Goal: Task Accomplishment & Management: Manage account settings

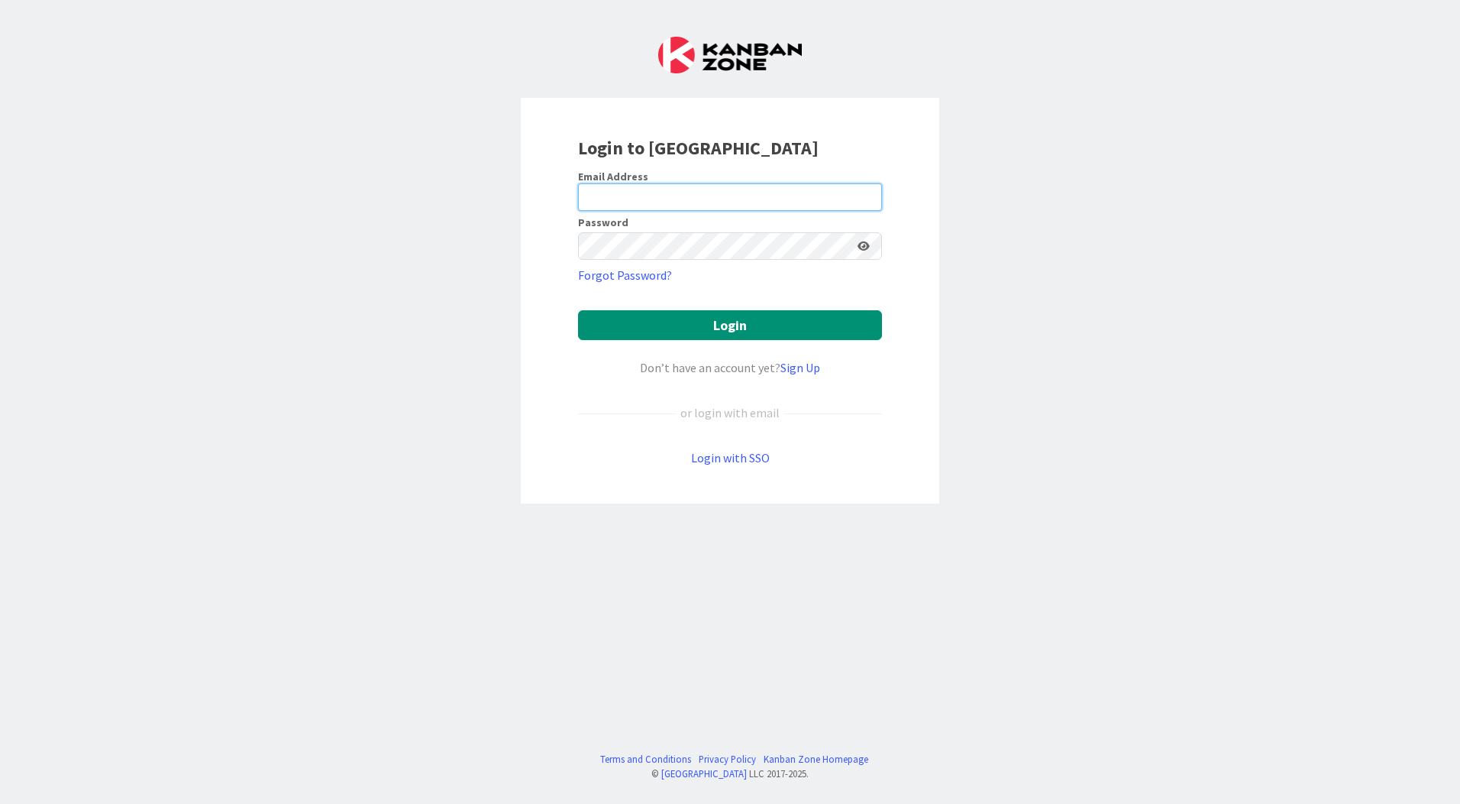
click at [642, 196] on input "email" at bounding box center [730, 196] width 304 height 27
type input "[EMAIL_ADDRESS][PERSON_NAME][DOMAIN_NAME]"
click at [578, 310] on button "Login" at bounding box center [730, 325] width 304 height 30
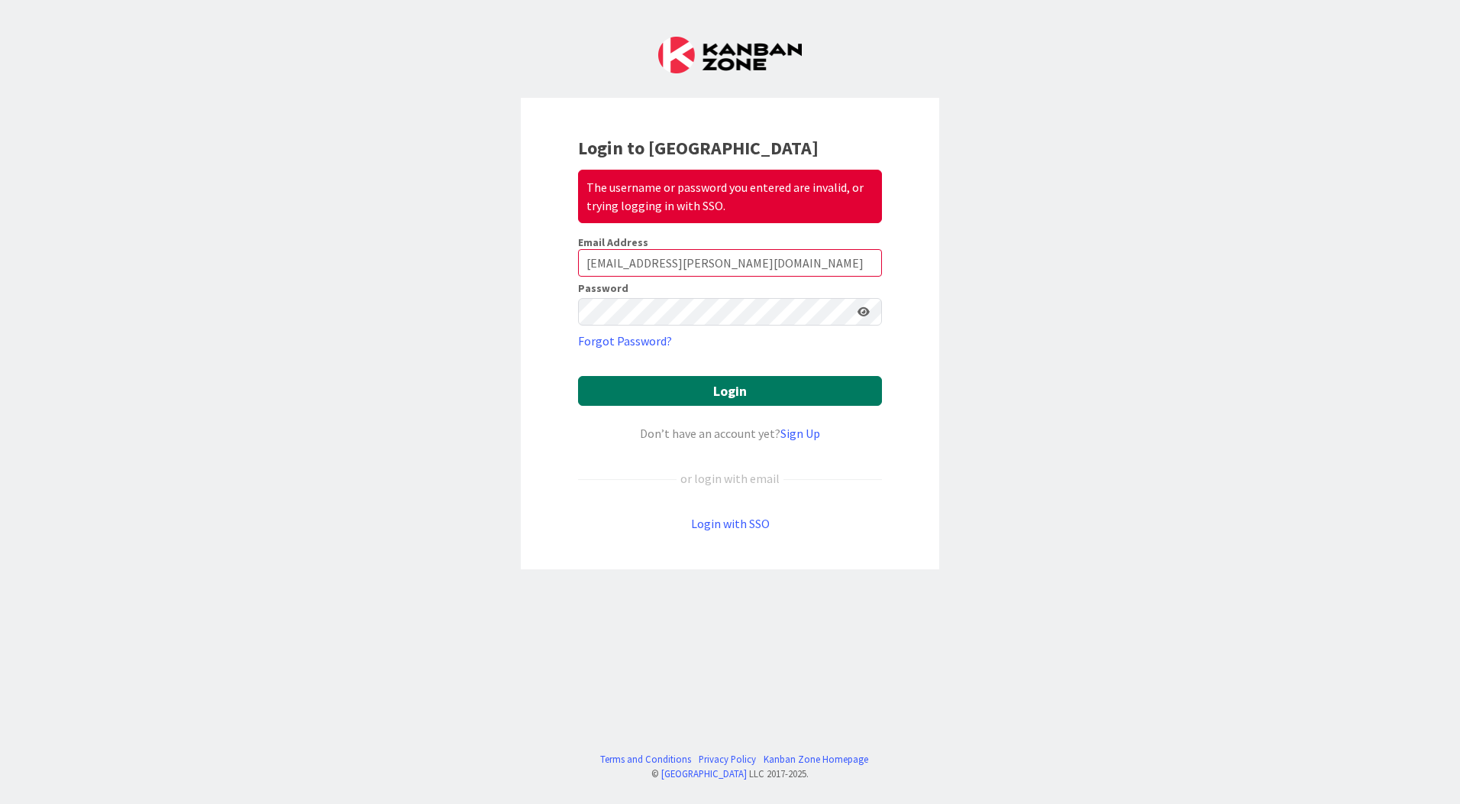
click at [804, 399] on button "Login" at bounding box center [730, 391] width 304 height 30
click at [578, 376] on button "Login" at bounding box center [730, 391] width 304 height 30
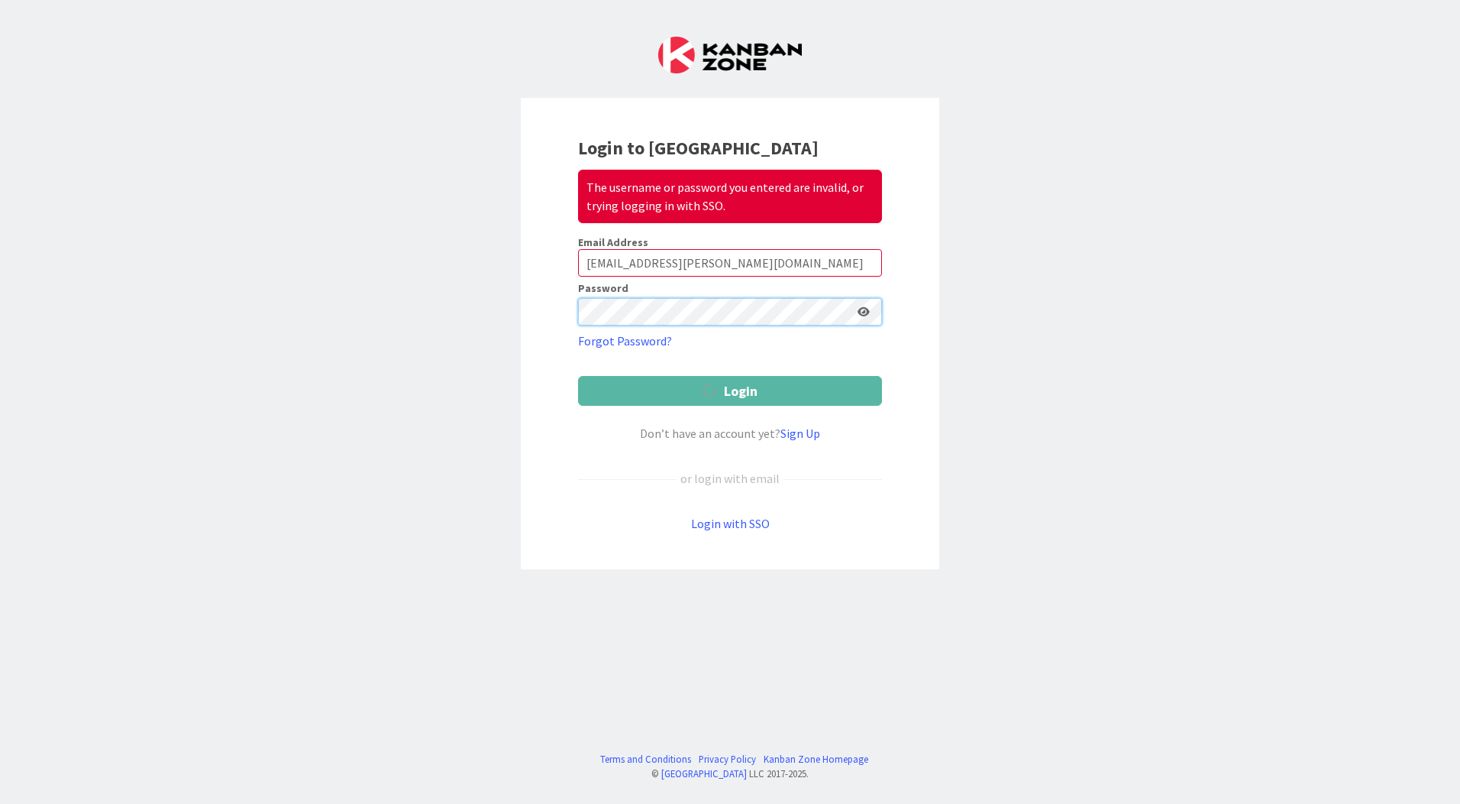
click at [578, 376] on button "Login" at bounding box center [730, 391] width 304 height 30
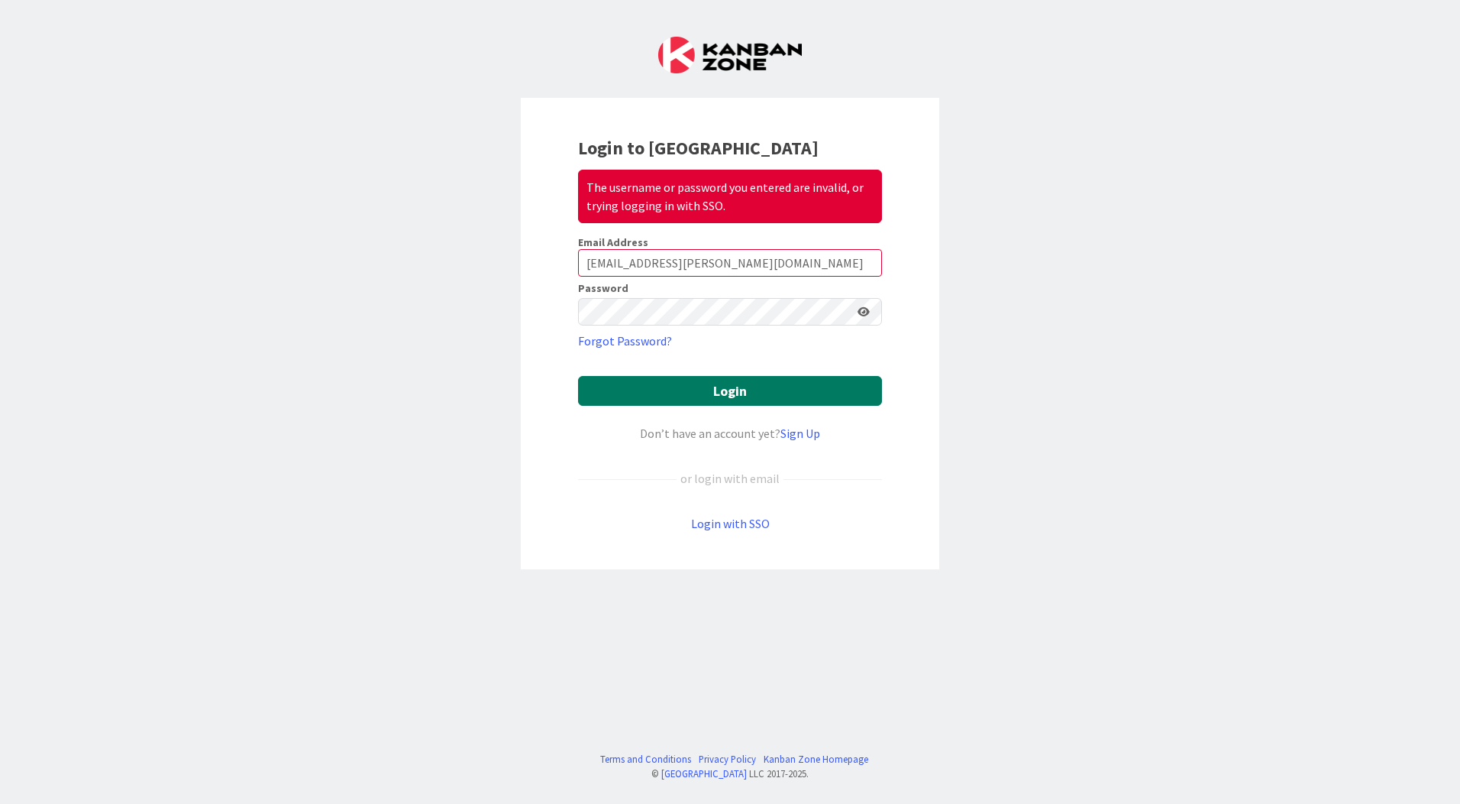
click at [713, 396] on button "Login" at bounding box center [730, 391] width 304 height 30
click at [869, 310] on icon at bounding box center [864, 311] width 12 height 11
click at [869, 310] on icon at bounding box center [863, 311] width 14 height 11
click at [661, 386] on button "Login" at bounding box center [730, 391] width 304 height 30
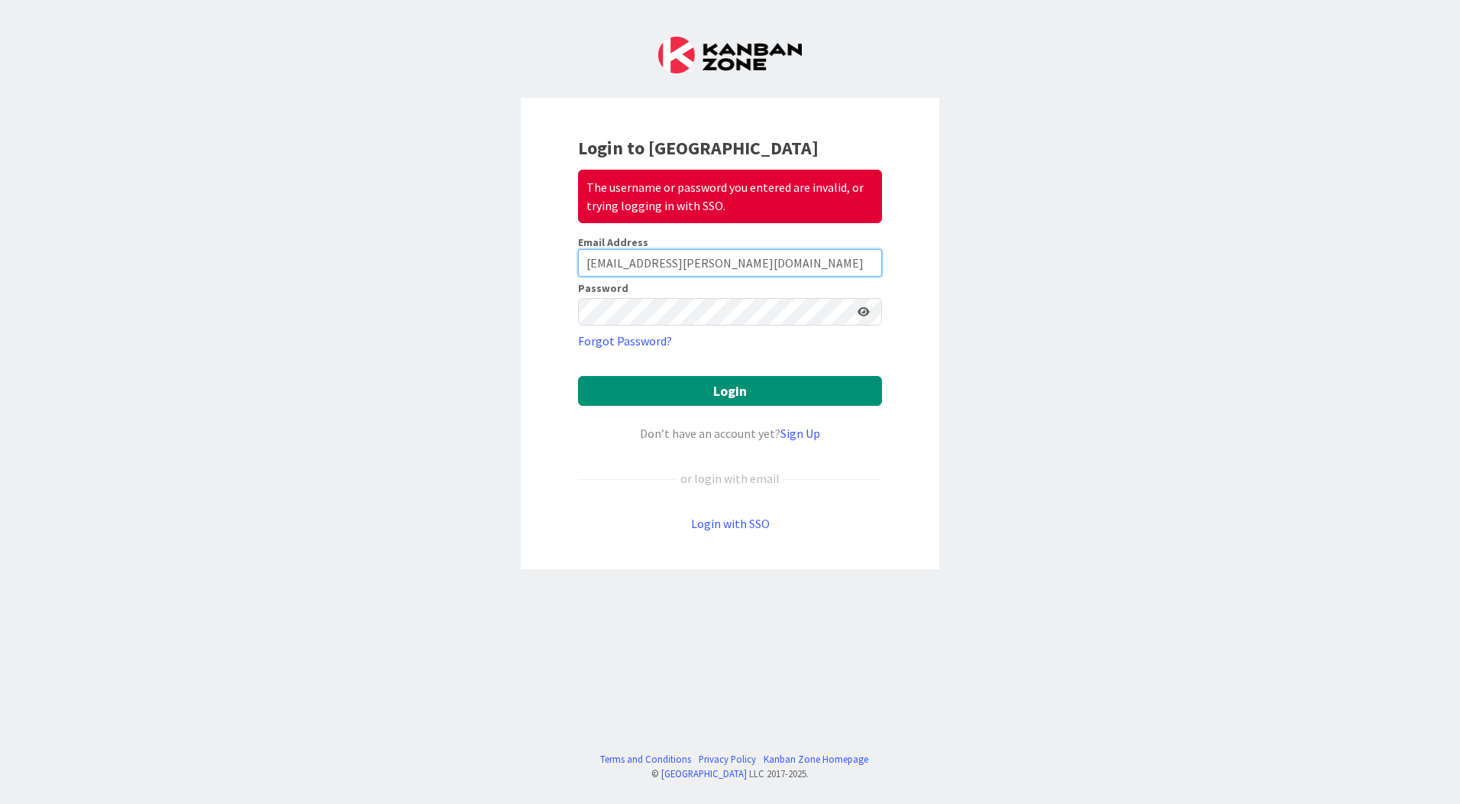
click at [752, 267] on input "[EMAIL_ADDRESS][PERSON_NAME][DOMAIN_NAME]" at bounding box center [730, 262] width 304 height 27
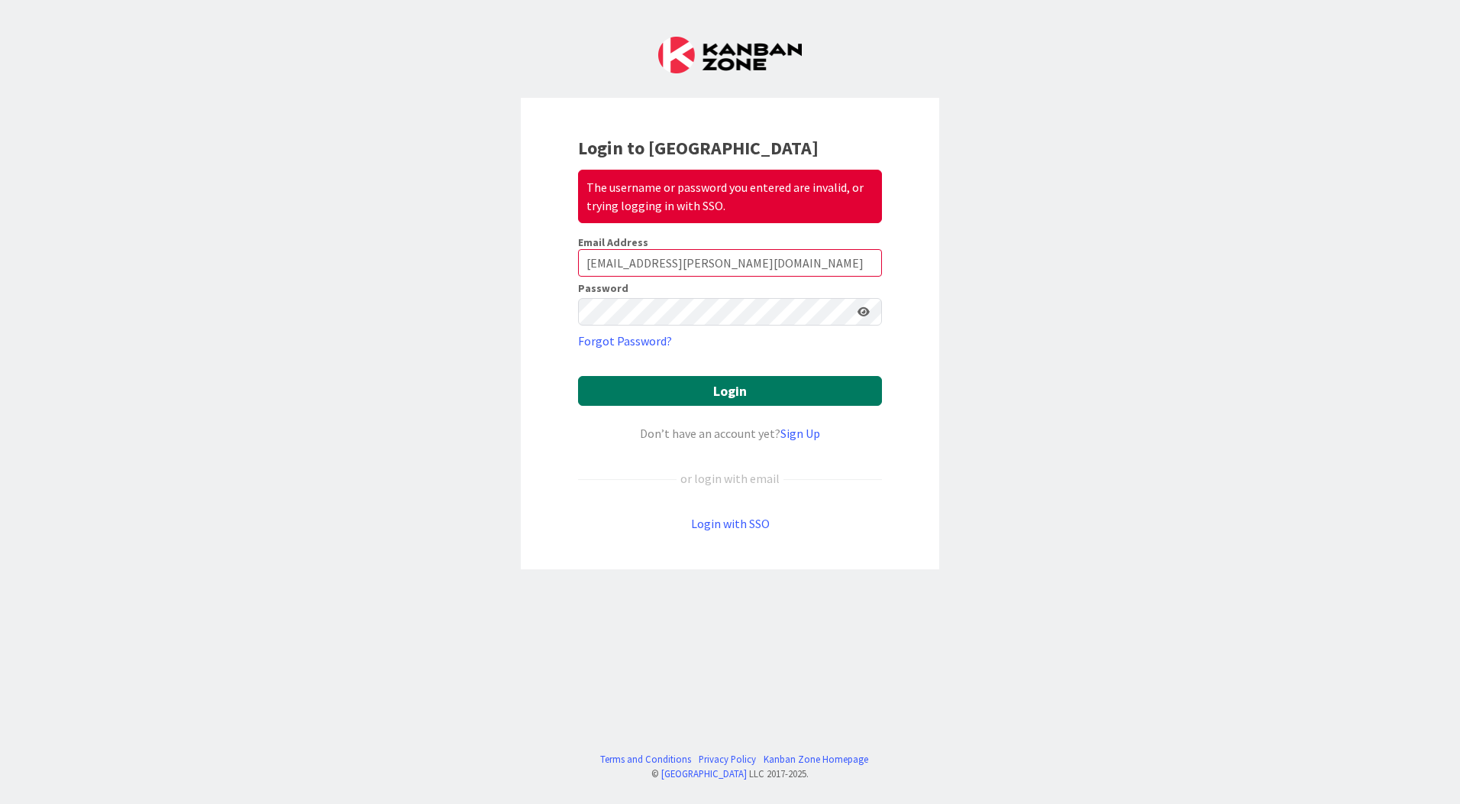
click at [701, 383] on button "Login" at bounding box center [730, 391] width 304 height 30
click at [683, 383] on button "Login" at bounding box center [730, 391] width 304 height 30
click at [866, 309] on icon at bounding box center [864, 311] width 12 height 11
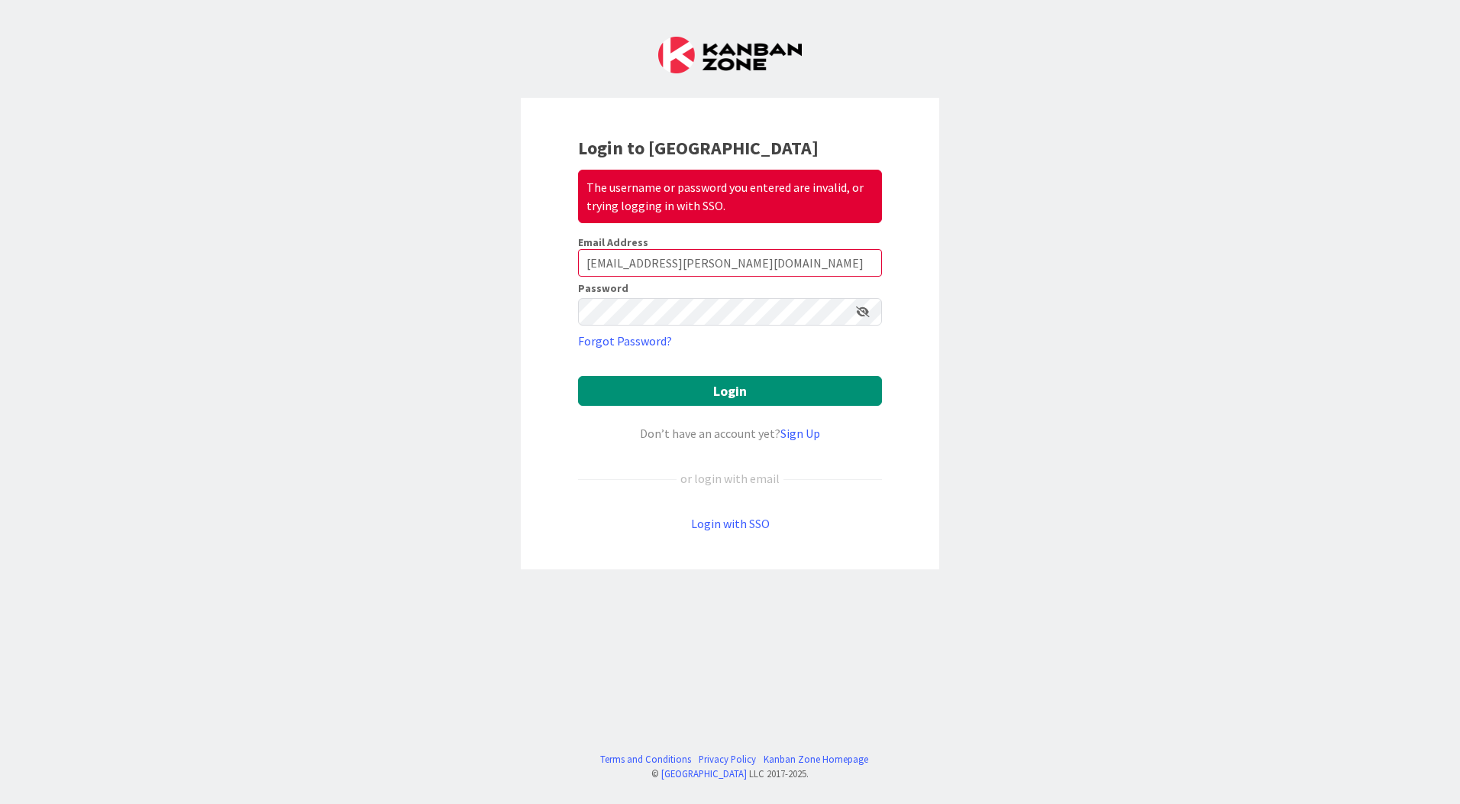
click at [866, 309] on icon at bounding box center [863, 311] width 14 height 11
click at [866, 309] on icon at bounding box center [864, 311] width 12 height 11
click at [535, 321] on div "Login to Kanban Zone The username or password you entered are invalid, or tryin…" at bounding box center [730, 333] width 419 height 471
click at [678, 376] on button "Login" at bounding box center [730, 391] width 304 height 30
click at [679, 386] on button "Login" at bounding box center [730, 391] width 304 height 30
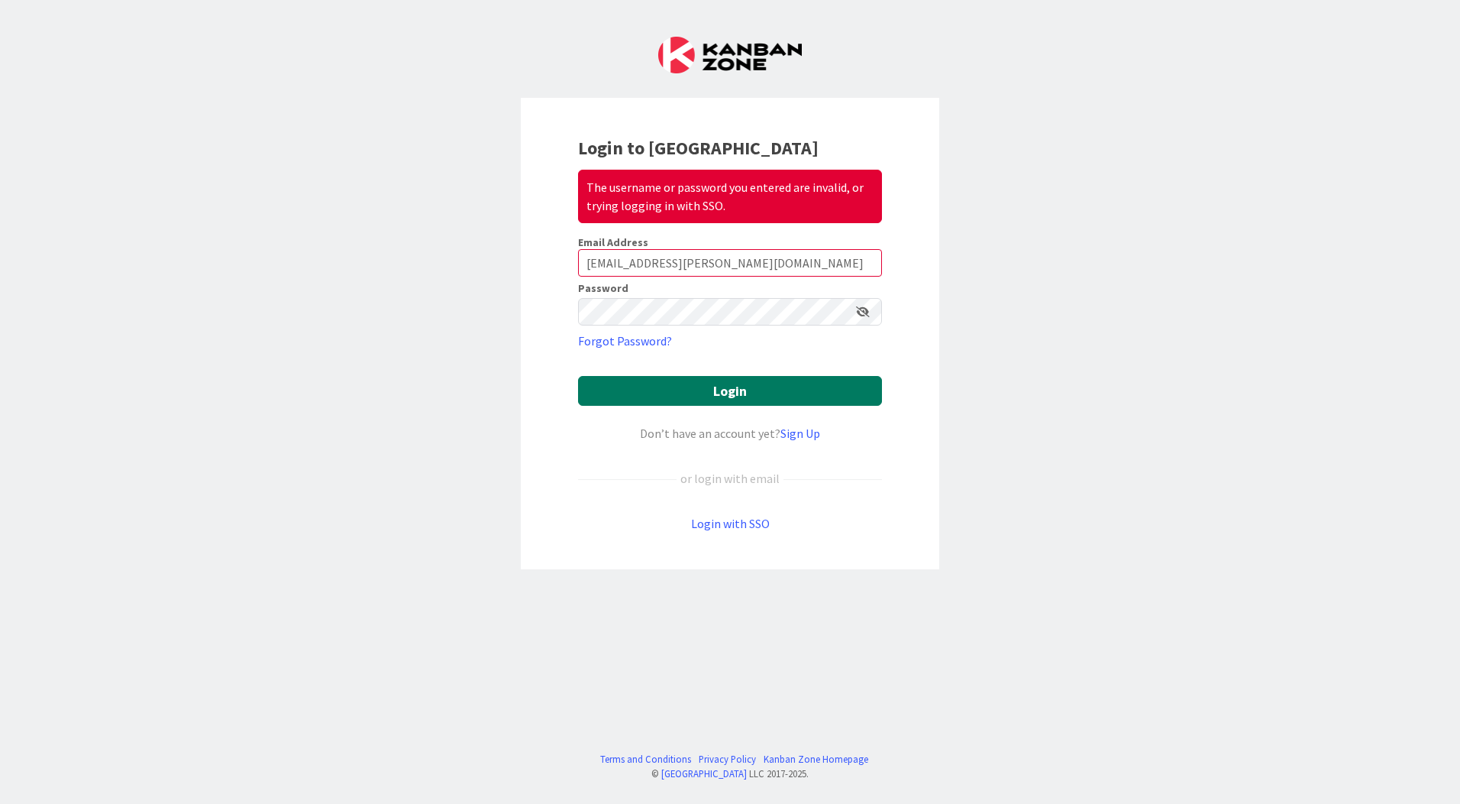
click at [699, 389] on button "Login" at bounding box center [730, 391] width 304 height 30
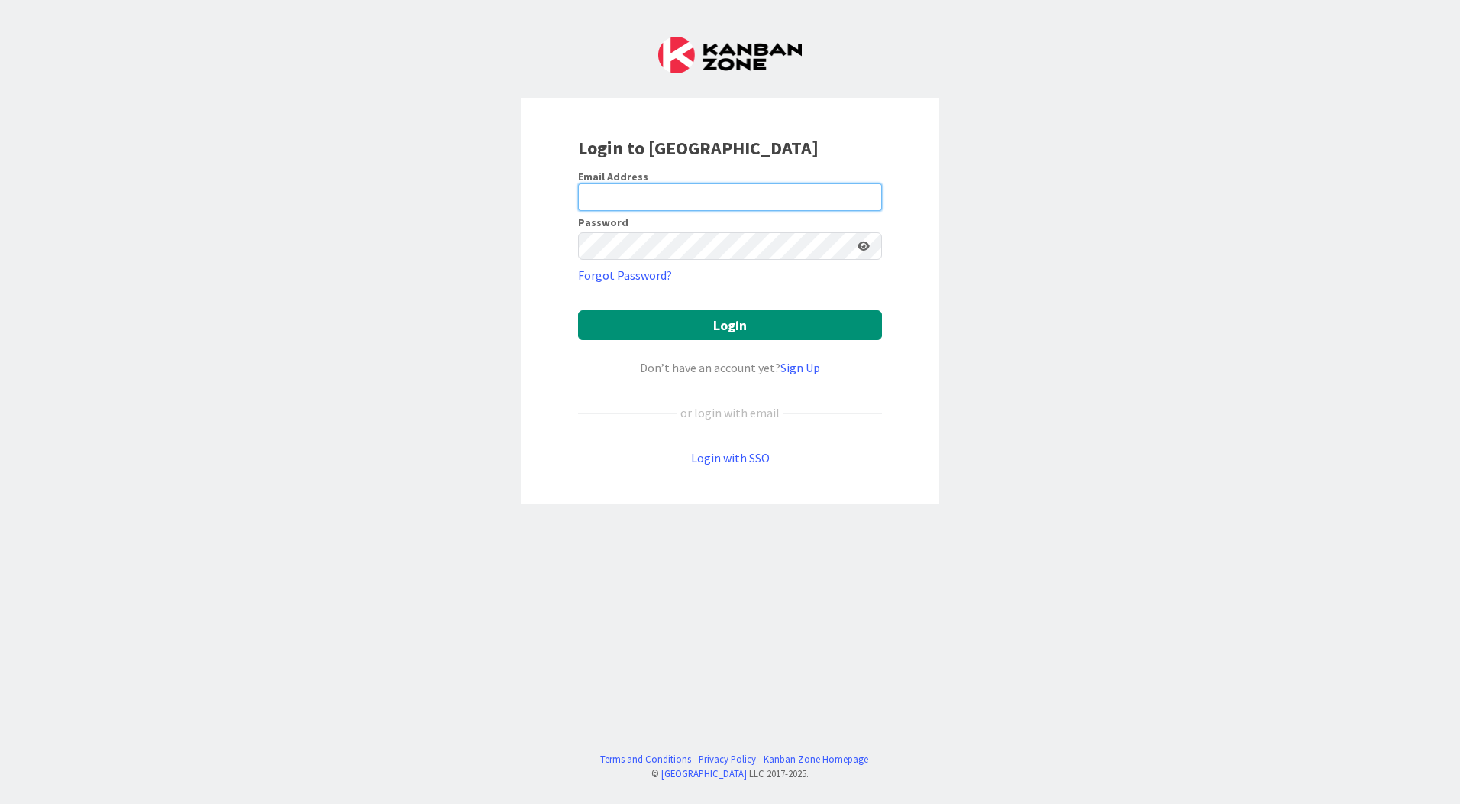
click at [670, 208] on input "email" at bounding box center [730, 196] width 304 height 27
type input "[EMAIL_ADDRESS][PERSON_NAME][DOMAIN_NAME]"
click at [578, 310] on button "Login" at bounding box center [730, 325] width 304 height 30
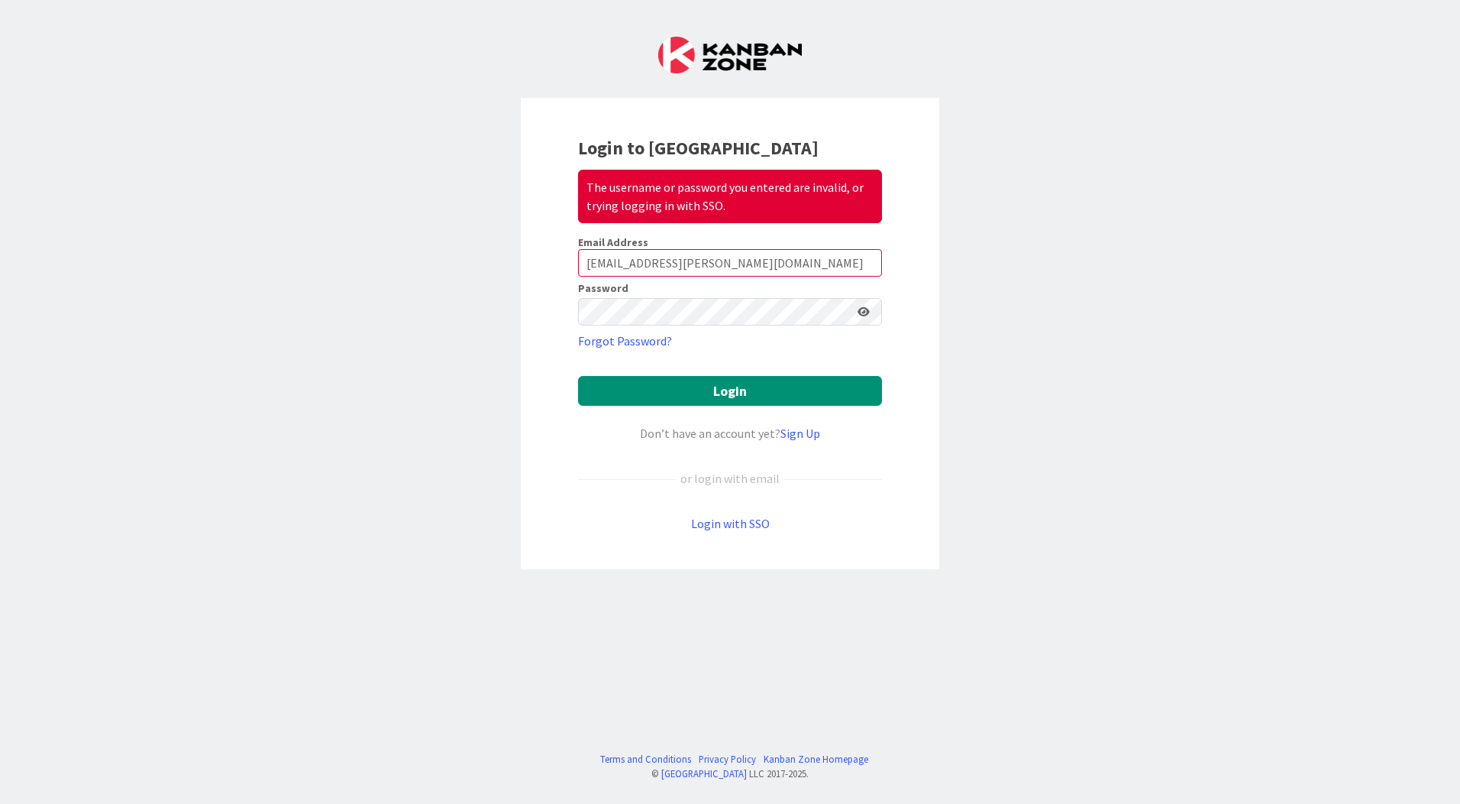
click at [1057, 276] on div "Login to Kanban Zone The username or password you entered are invalid, or tryin…" at bounding box center [730, 402] width 1460 height 804
